Goal: Information Seeking & Learning: Learn about a topic

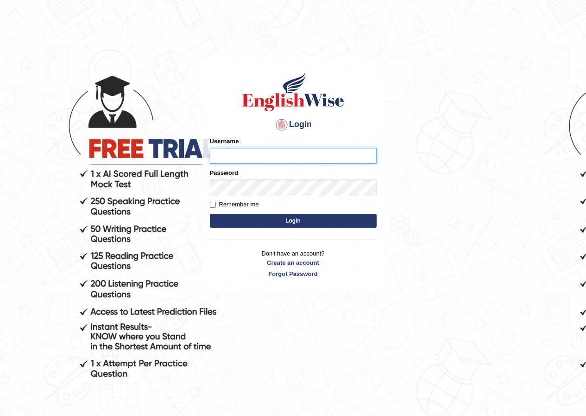
click at [243, 150] on input "Username" at bounding box center [293, 156] width 167 height 16
click at [215, 157] on input "Username" at bounding box center [293, 156] width 167 height 16
click at [278, 153] on input "Username" at bounding box center [293, 156] width 167 height 16
type input "0411980057"
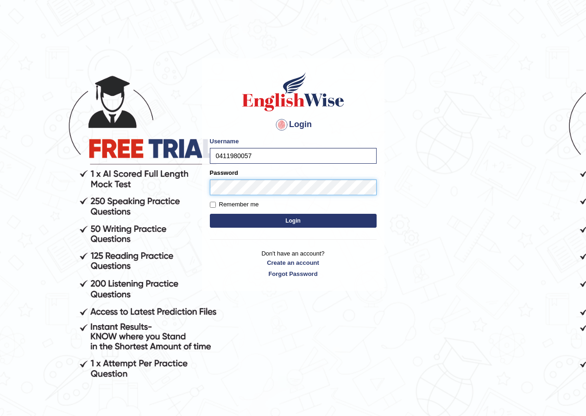
click at [210, 214] on button "Login" at bounding box center [293, 221] width 167 height 14
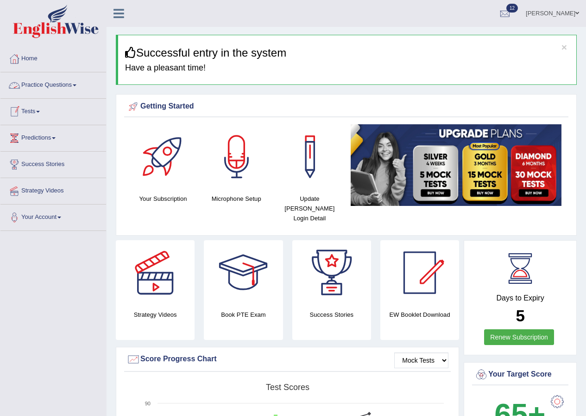
click at [64, 80] on link "Practice Questions" at bounding box center [53, 83] width 106 height 23
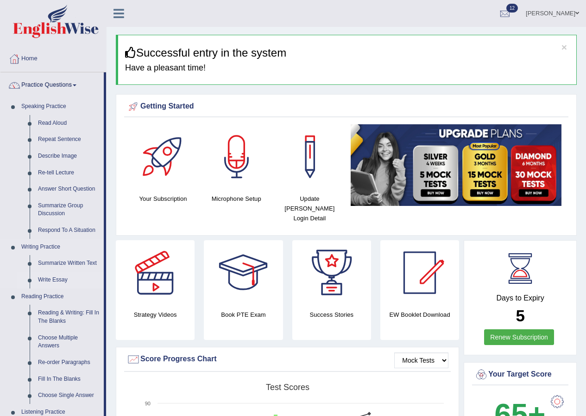
click at [47, 274] on link "Write Essay" at bounding box center [69, 280] width 70 height 17
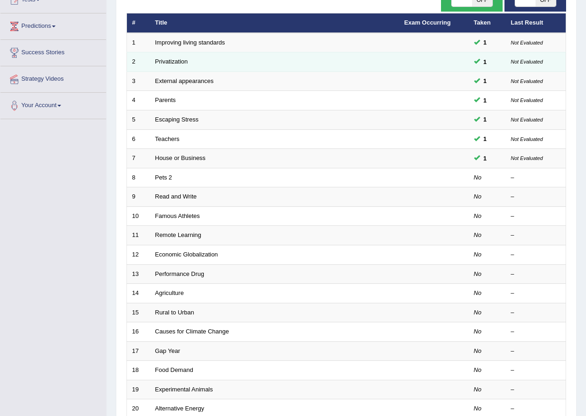
scroll to position [198, 0]
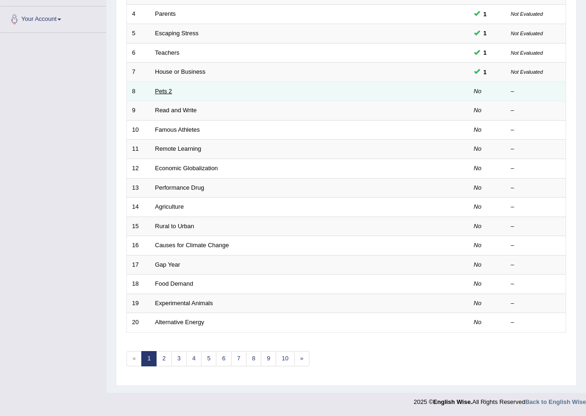
click at [165, 93] on link "Pets 2" at bounding box center [163, 91] width 17 height 7
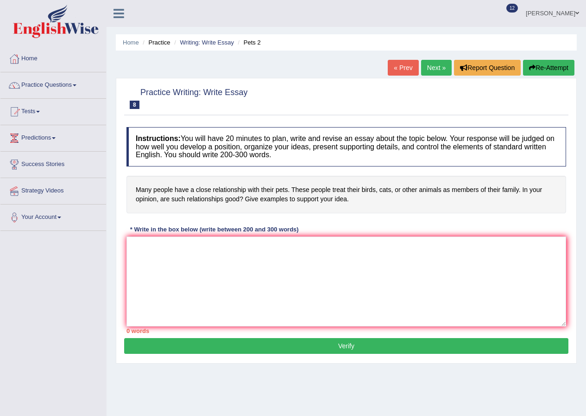
click at [203, 251] on textarea at bounding box center [347, 281] width 440 height 90
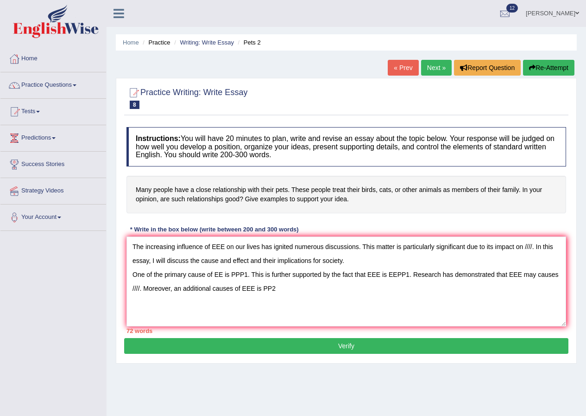
click at [232, 289] on textarea "The increasing influence of EEE on our lives has ignited numerous discussions. …" at bounding box center [347, 281] width 440 height 90
click at [274, 290] on textarea "The increasing influence of EEE on our lives has ignited numerous discussions. …" at bounding box center [347, 281] width 440 height 90
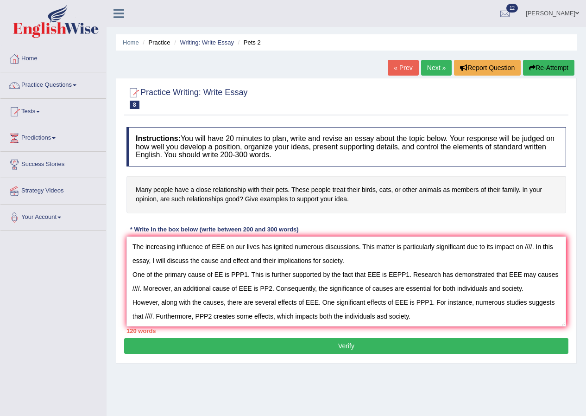
scroll to position [8, 0]
drag, startPoint x: 469, startPoint y: 314, endPoint x: 463, endPoint y: 317, distance: 6.9
click at [468, 314] on textarea "The increasing influence of EEE on our lives has ignited numerous discussions. …" at bounding box center [347, 281] width 440 height 90
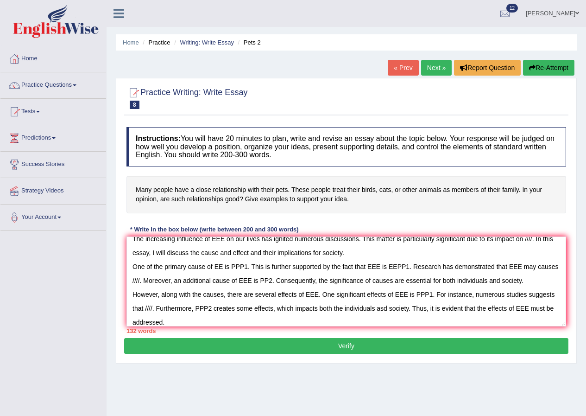
scroll to position [22, 0]
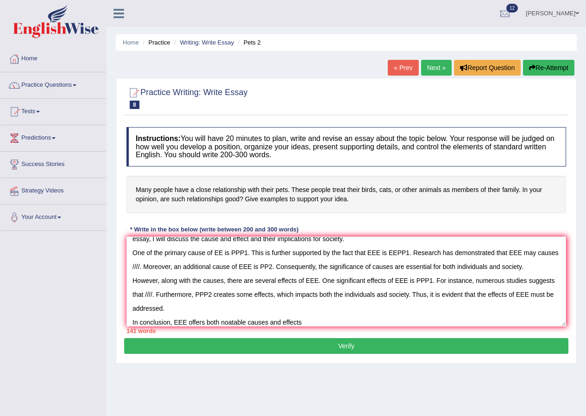
click at [282, 321] on textarea "The increasing influence of EEE on our lives has ignited numerous discussions. …" at bounding box center [347, 281] width 440 height 90
click at [335, 319] on textarea "The increasing influence of EEE on our lives has ignited numerous discussions. …" at bounding box center [347, 281] width 440 height 90
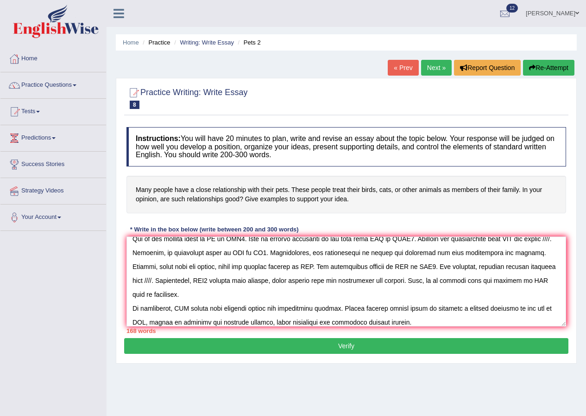
scroll to position [56, 0]
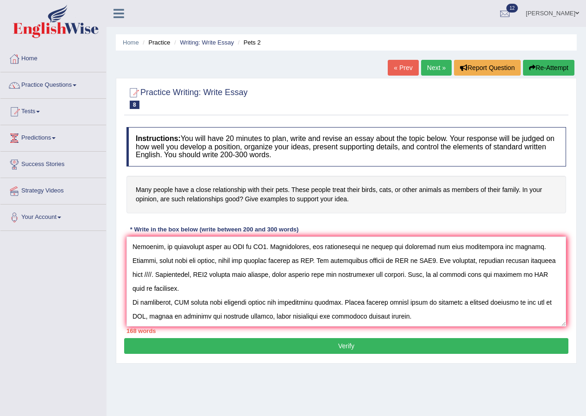
type textarea "The increasing influence of EEE on our lives has ignited numerous discussions. …"
click at [43, 85] on link "Practice Questions" at bounding box center [53, 83] width 106 height 23
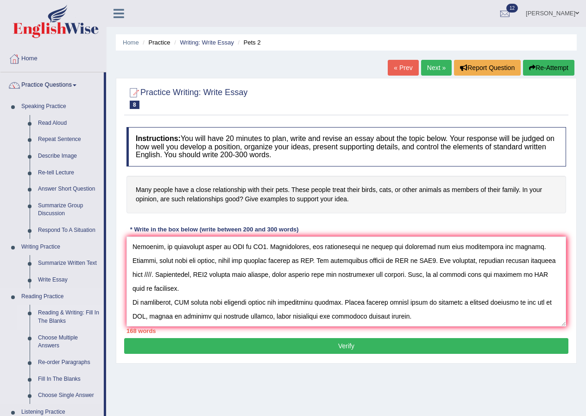
click at [57, 311] on link "Reading & Writing: Fill In The Blanks" at bounding box center [69, 317] width 70 height 25
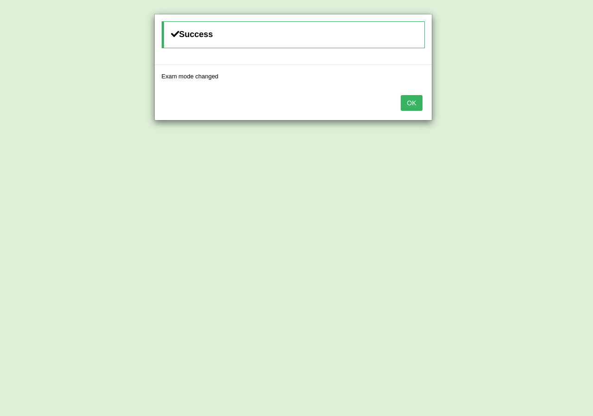
click at [418, 107] on button "OK" at bounding box center [411, 103] width 21 height 16
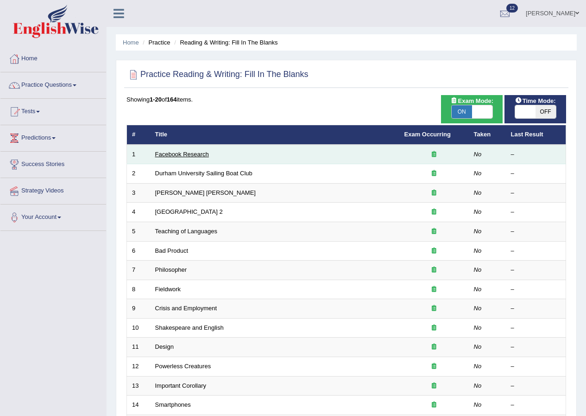
click at [171, 156] on link "Facebook Research" at bounding box center [182, 154] width 54 height 7
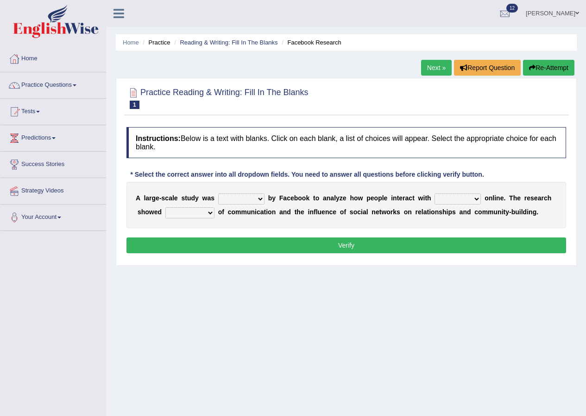
click at [257, 199] on select "surveyed had asked made" at bounding box center [241, 198] width 46 height 11
select select "surveyed"
click at [218, 193] on select "surveyed had asked made" at bounding box center [241, 198] width 46 height 11
click at [469, 199] on select "together all each other another" at bounding box center [458, 198] width 46 height 11
select select "each other"
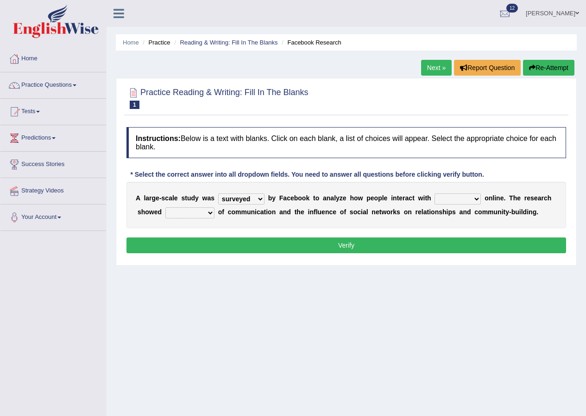
click at [435, 193] on select "together all each other another" at bounding box center [458, 198] width 46 height 11
click at [205, 213] on select "advantages standards fellowships patterns" at bounding box center [190, 212] width 49 height 11
select select "advantages"
click at [166, 207] on select "advantages standards fellowships patterns" at bounding box center [190, 212] width 49 height 11
click at [240, 248] on button "Verify" at bounding box center [347, 245] width 440 height 16
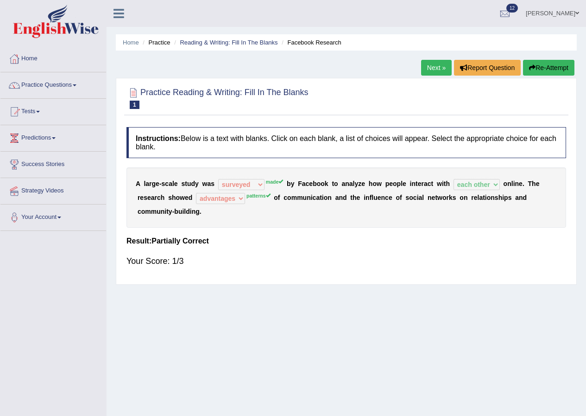
click at [274, 180] on sup "made" at bounding box center [274, 182] width 17 height 6
click at [545, 68] on button "Re-Attempt" at bounding box center [548, 68] width 51 height 16
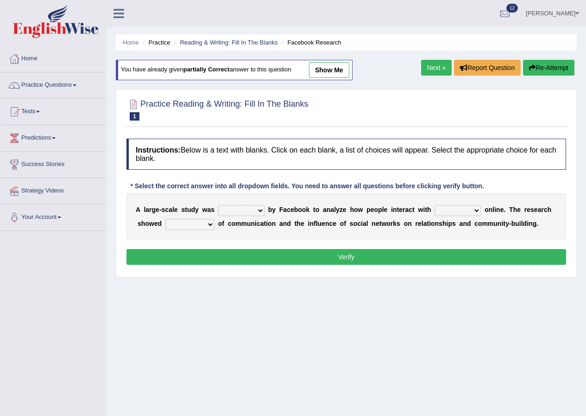
click at [263, 213] on select "surveyed had asked made" at bounding box center [241, 210] width 46 height 11
select select "made"
click at [218, 205] on select "surveyed had asked made" at bounding box center [241, 210] width 46 height 11
click at [455, 206] on select "together all each other another" at bounding box center [458, 210] width 46 height 11
select select "each other"
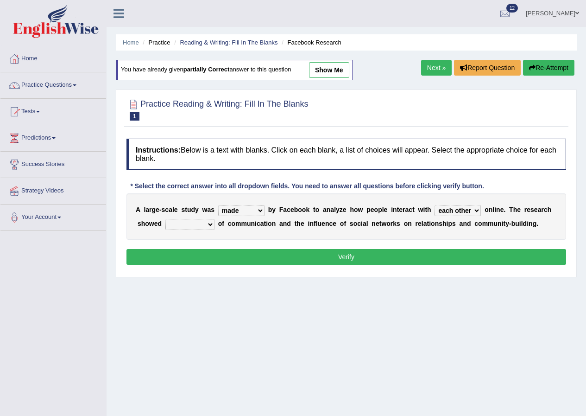
click at [435, 205] on select "together all each other another" at bounding box center [458, 210] width 46 height 11
click at [197, 220] on select "advantages standards fellowships patterns" at bounding box center [190, 224] width 49 height 11
select select "patterns"
click at [166, 219] on select "advantages standards fellowships patterns" at bounding box center [190, 224] width 49 height 11
click at [374, 252] on button "Verify" at bounding box center [347, 257] width 440 height 16
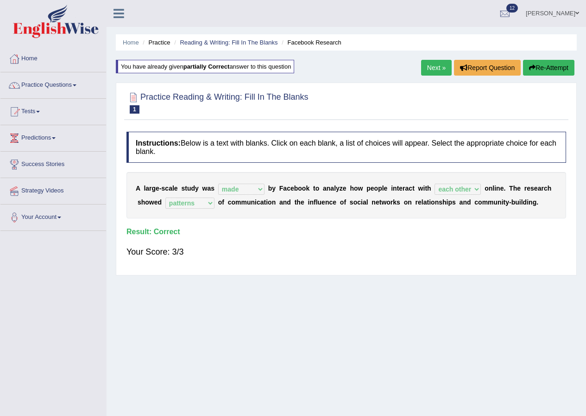
click at [427, 62] on link "Next »" at bounding box center [436, 68] width 31 height 16
